Goal: Transaction & Acquisition: Purchase product/service

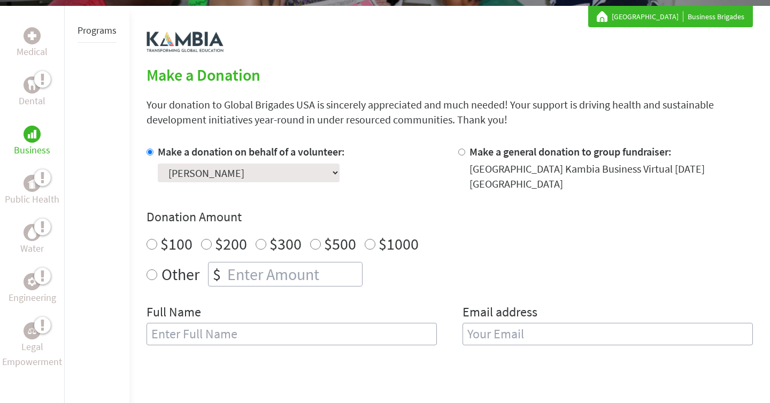
scroll to position [178, 0]
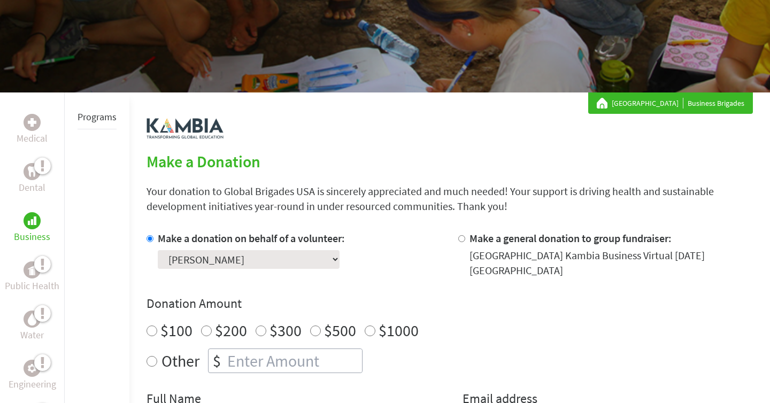
scroll to position [108, 0]
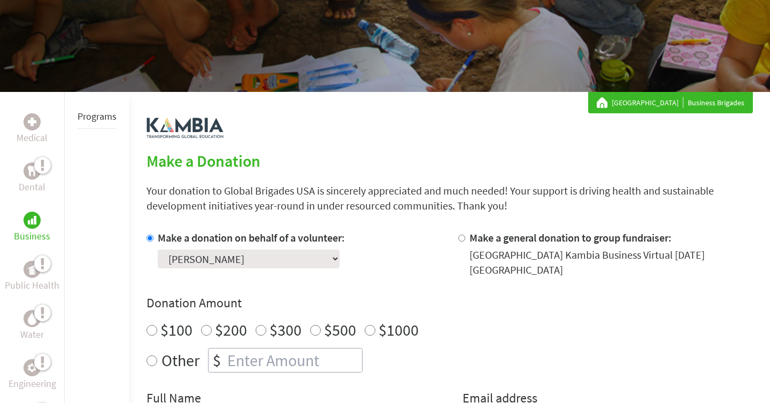
click at [227, 235] on label "Make a donation on behalf of a volunteer:" at bounding box center [251, 237] width 187 height 13
click at [154, 235] on input "Make a donation on behalf of a volunteer:" at bounding box center [150, 238] width 7 height 7
click at [227, 254] on select "Select a volunteer... [PERSON_NAME] [PERSON_NAME] [PERSON_NAME] [PERSON_NAME]" at bounding box center [249, 259] width 182 height 19
click at [158, 250] on select "Select a volunteer... [PERSON_NAME] [PERSON_NAME] [PERSON_NAME] [PERSON_NAME]" at bounding box center [249, 259] width 182 height 19
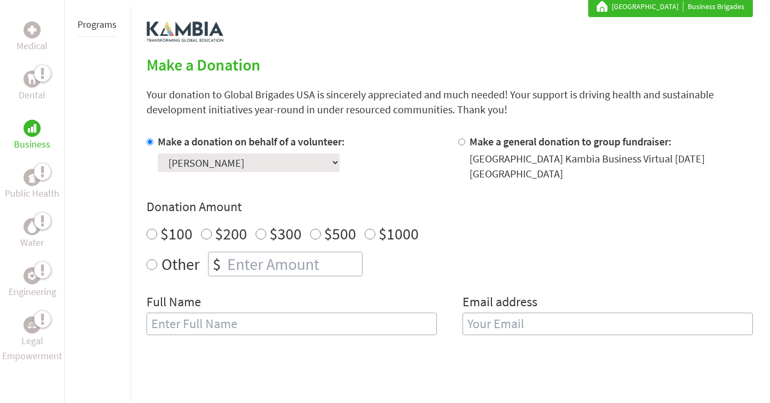
scroll to position [246, 0]
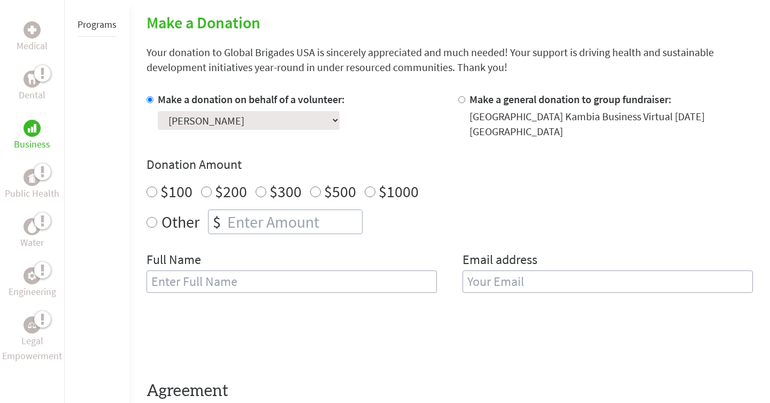
radio input "true"
click at [249, 225] on input "number" at bounding box center [293, 222] width 137 height 24
type input "125"
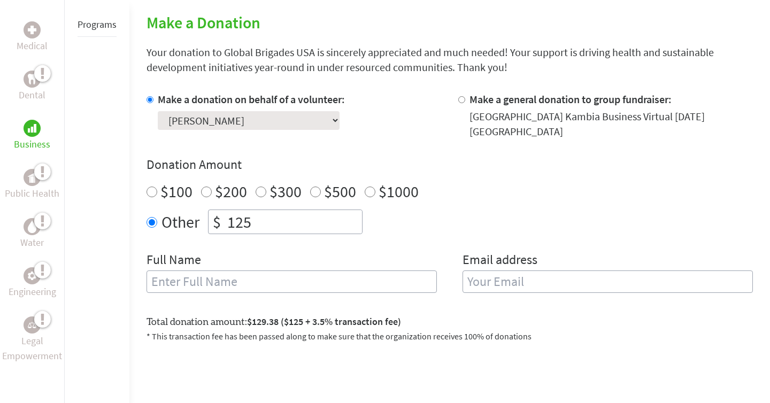
click at [292, 246] on div "Make a donation on behalf of a volunteer: Select a volunteer... [PERSON_NAME] […" at bounding box center [450, 199] width 607 height 214
click at [285, 274] on input "text" at bounding box center [292, 282] width 290 height 22
type input "[PERSON_NAME]"
click at [561, 267] on div "Email address" at bounding box center [608, 278] width 290 height 55
click at [555, 270] on div "Email address" at bounding box center [608, 278] width 290 height 55
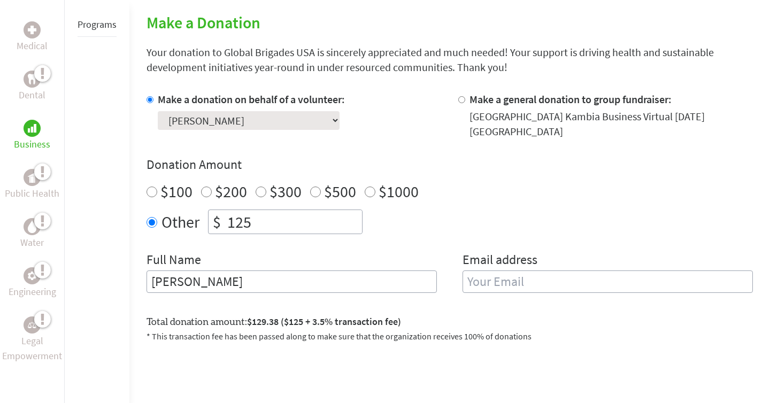
click at [550, 273] on input "email" at bounding box center [608, 282] width 290 height 22
type input "[EMAIL_ADDRESS][DOMAIN_NAME]"
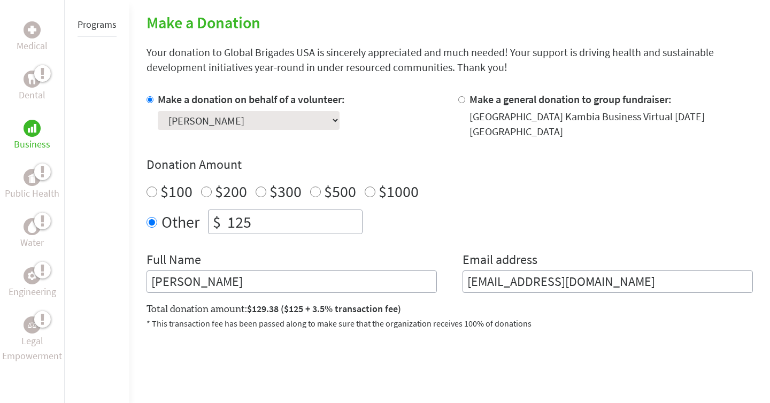
click at [403, 344] on form "Make a donation on behalf of a volunteer: Select a volunteer... [PERSON_NAME] $" at bounding box center [450, 271] width 607 height 359
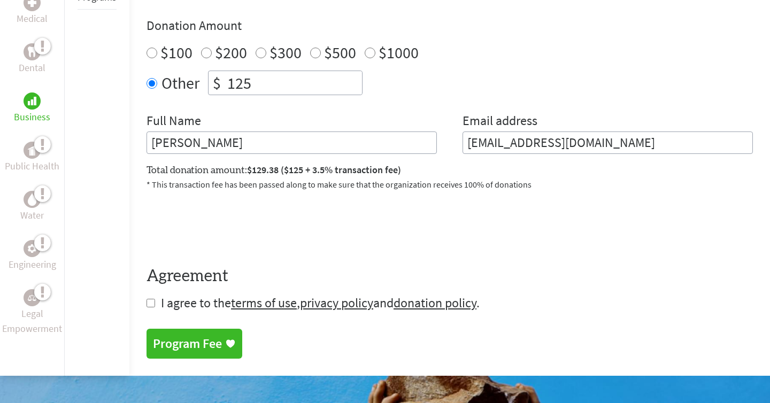
scroll to position [386, 0]
